Goal: Information Seeking & Learning: Learn about a topic

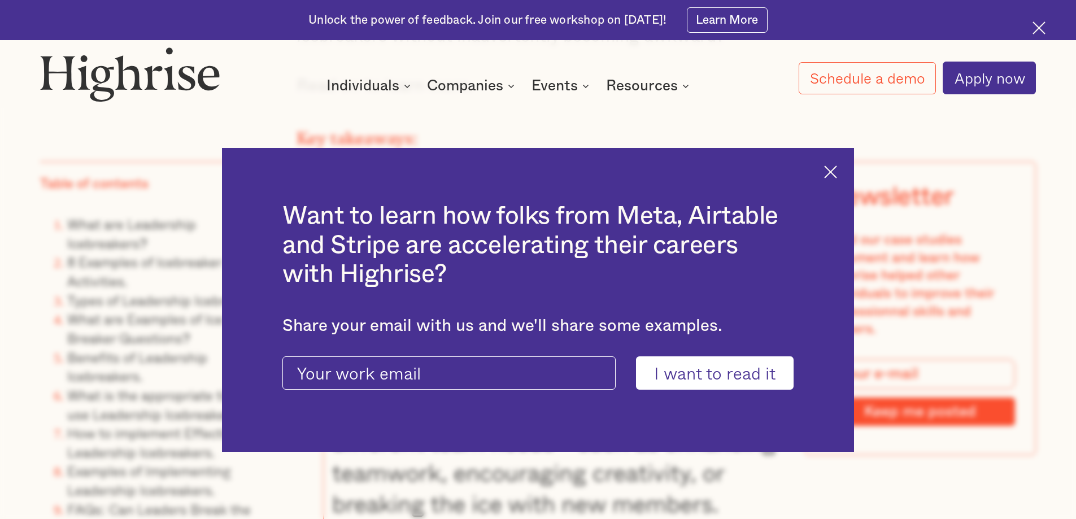
scroll to position [1469, 0]
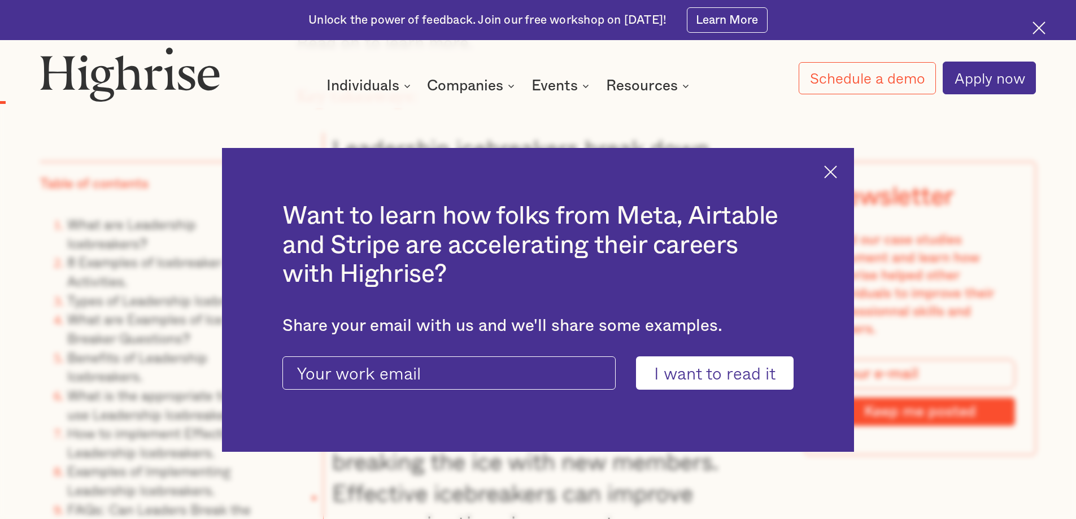
click at [834, 169] on img at bounding box center [830, 172] width 13 height 13
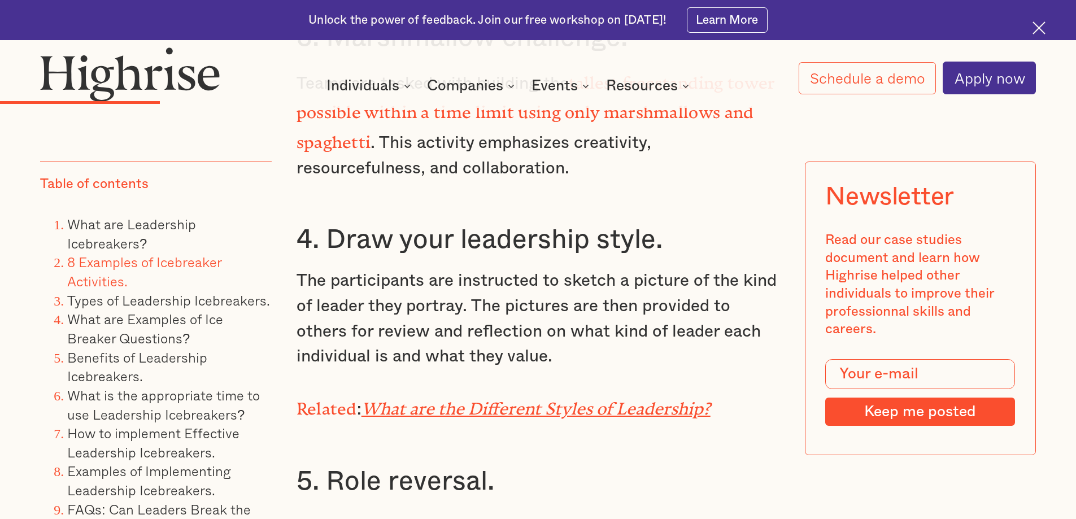
scroll to position [3954, 0]
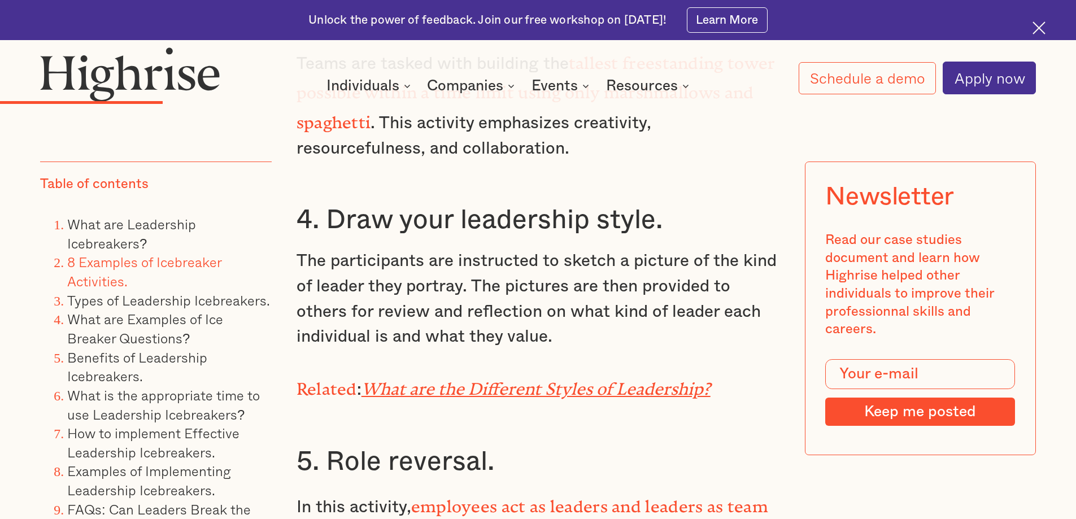
click at [497, 381] on em "What are the Different Styles of Leadership?" at bounding box center [536, 385] width 349 height 11
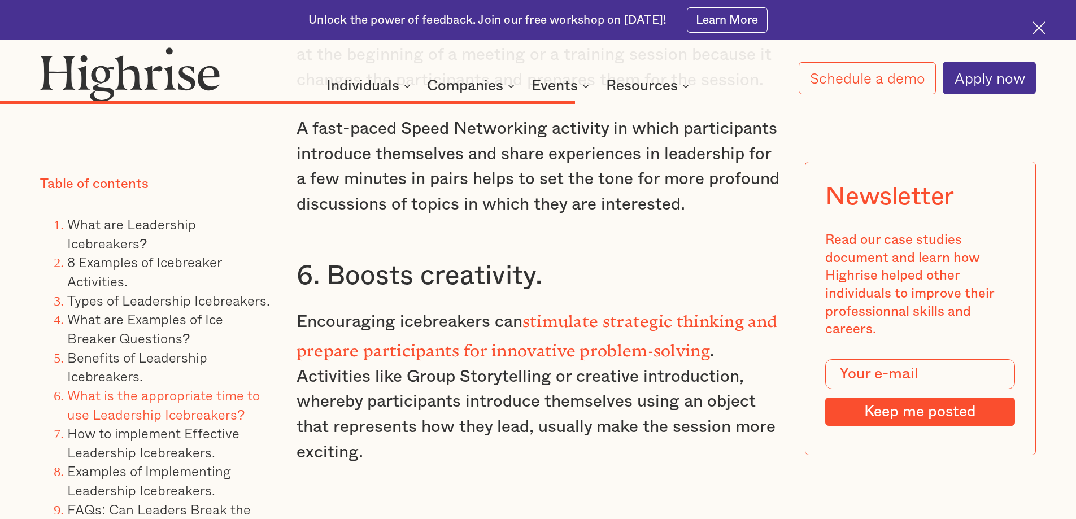
scroll to position [10508, 0]
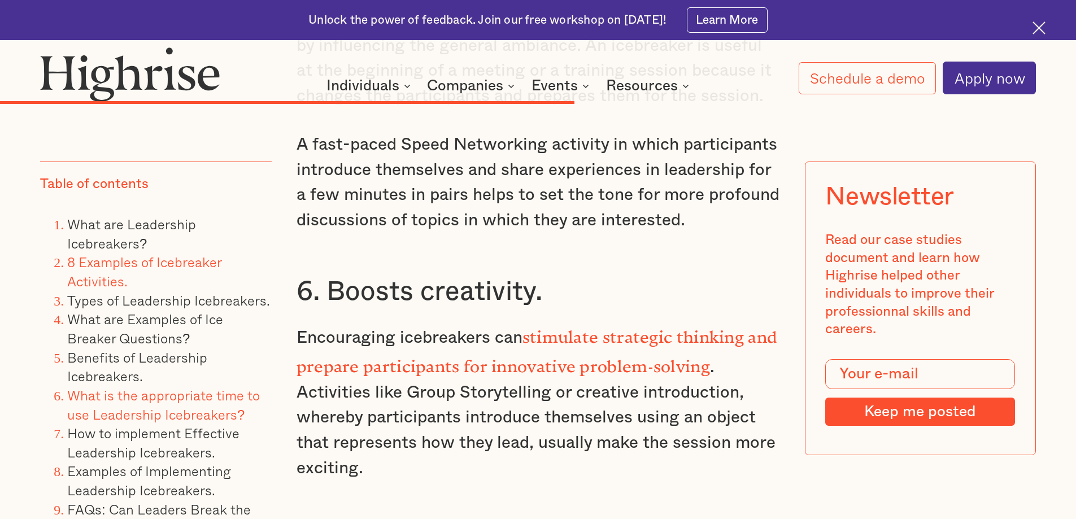
click at [82, 260] on link "8 Examples of Icebreaker Activities." at bounding box center [144, 271] width 154 height 40
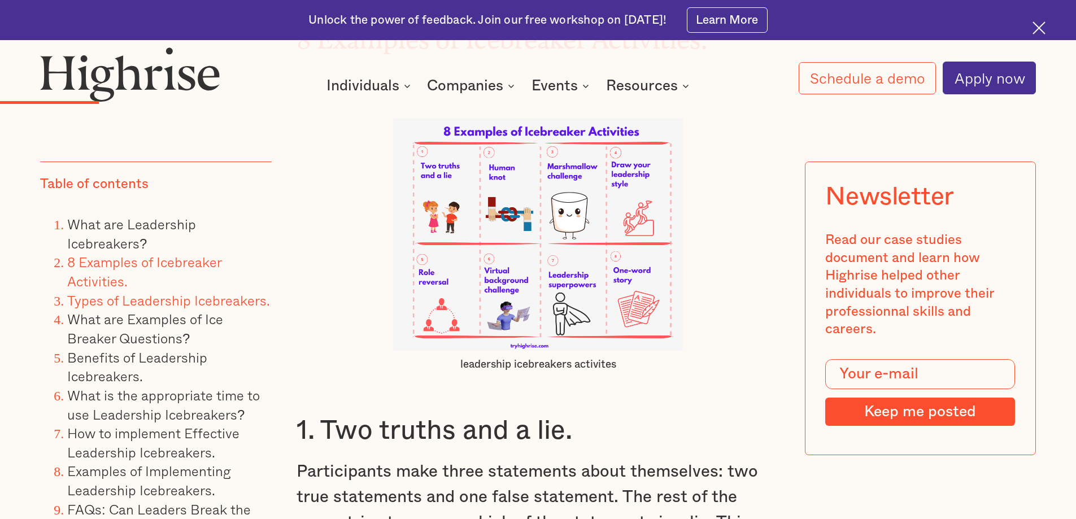
scroll to position [2968, 0]
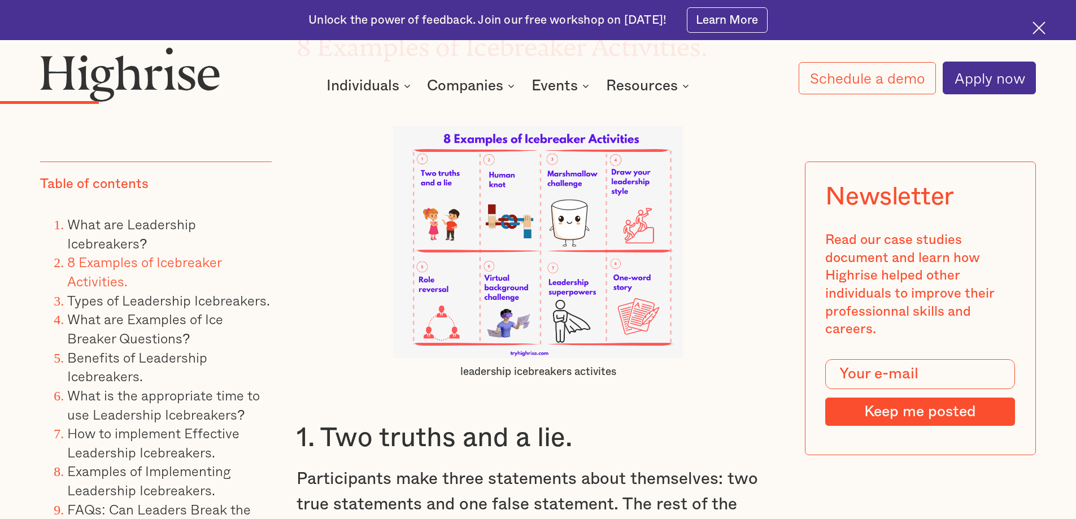
click at [546, 143] on img at bounding box center [538, 242] width 290 height 232
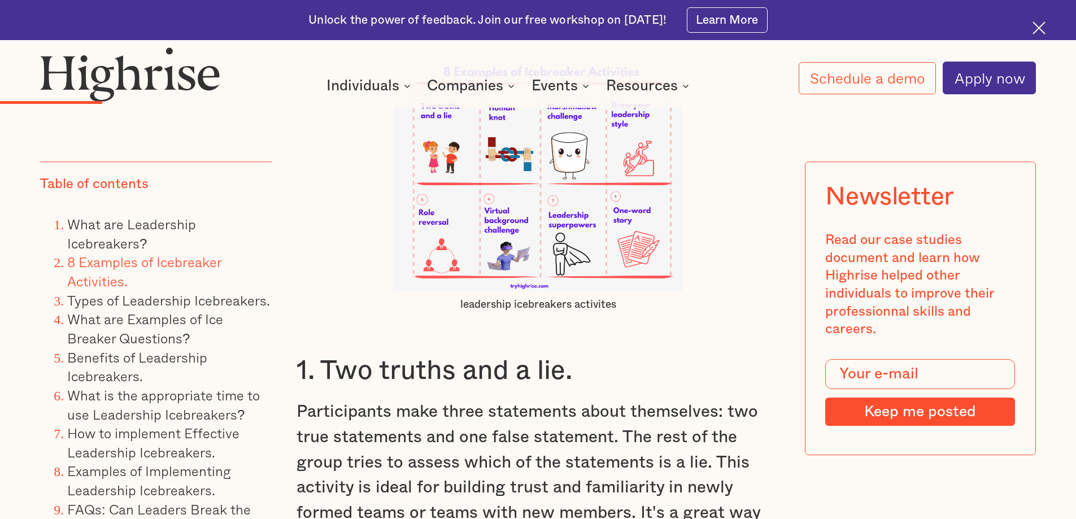
scroll to position [3024, 0]
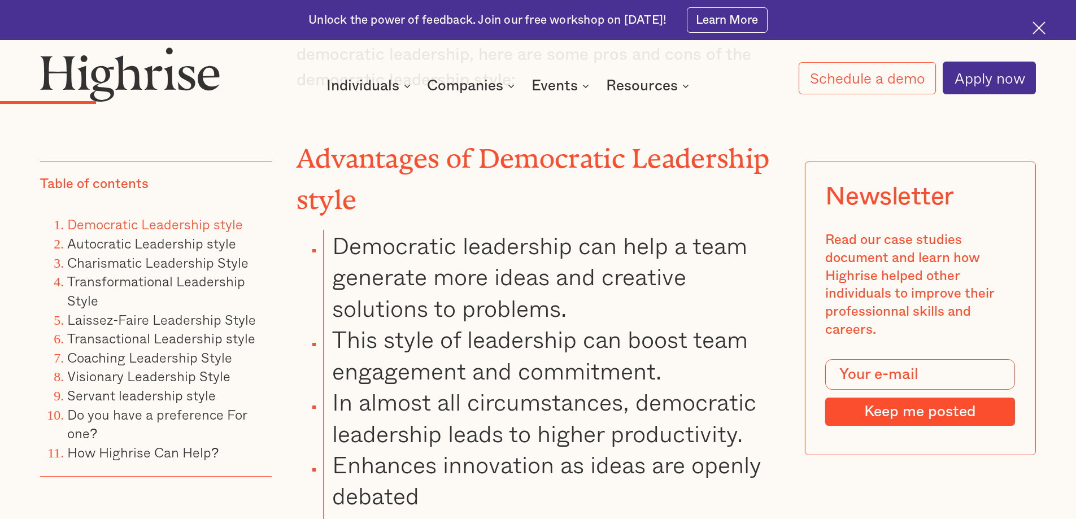
scroll to position [2373, 0]
